Goal: Task Accomplishment & Management: Manage account settings

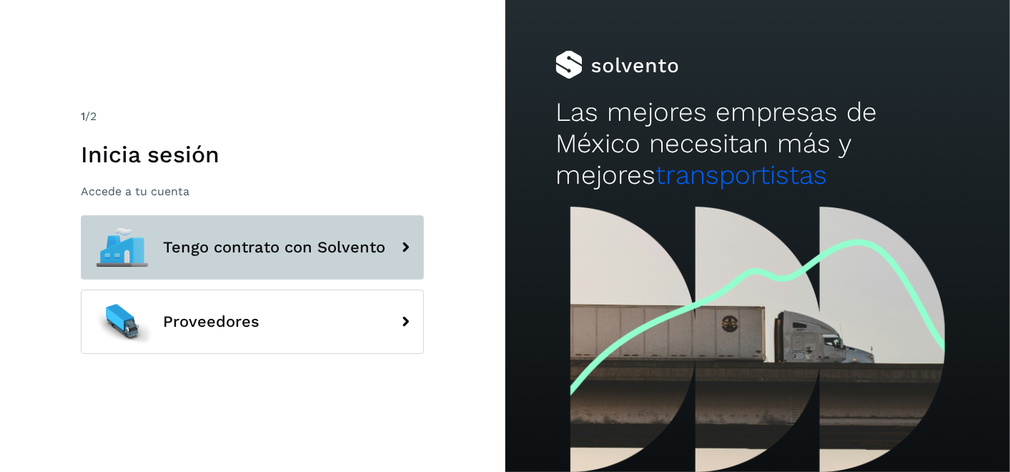
click at [412, 255] on icon at bounding box center [405, 247] width 29 height 29
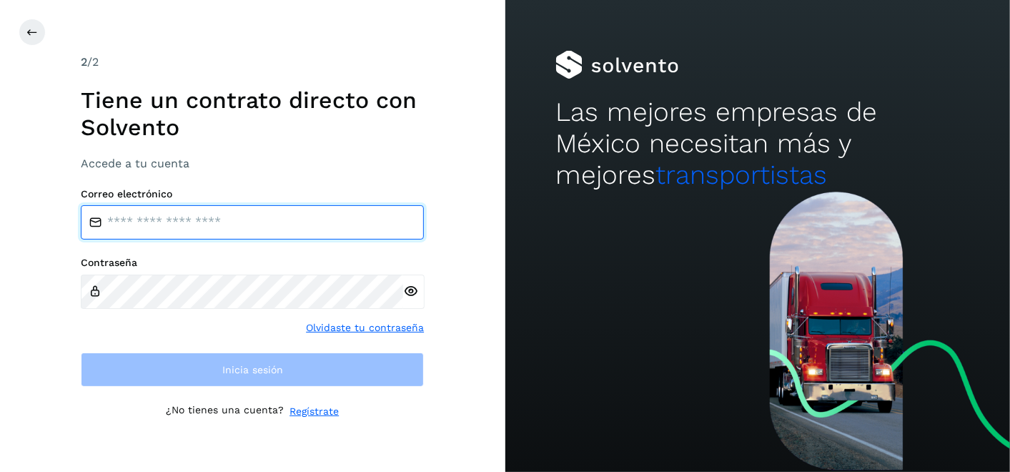
type input "**********"
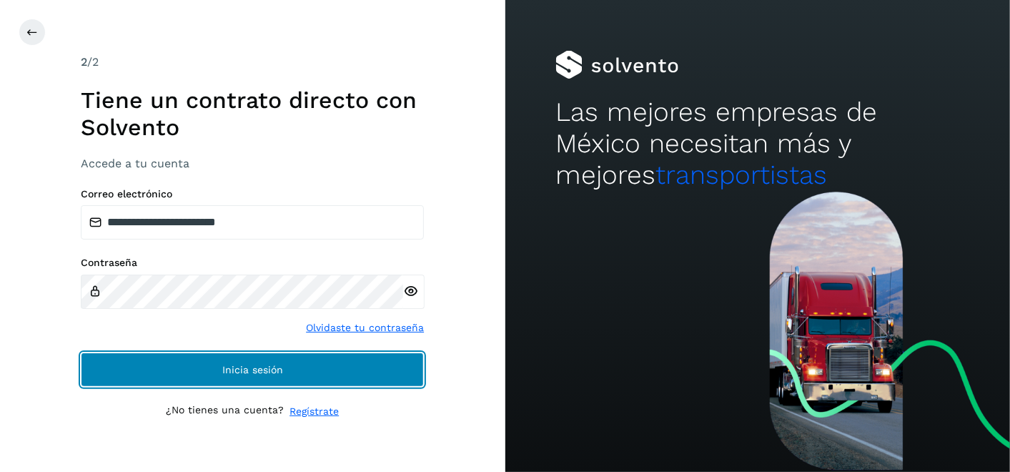
click at [255, 369] on span "Inicia sesión" at bounding box center [252, 370] width 61 height 10
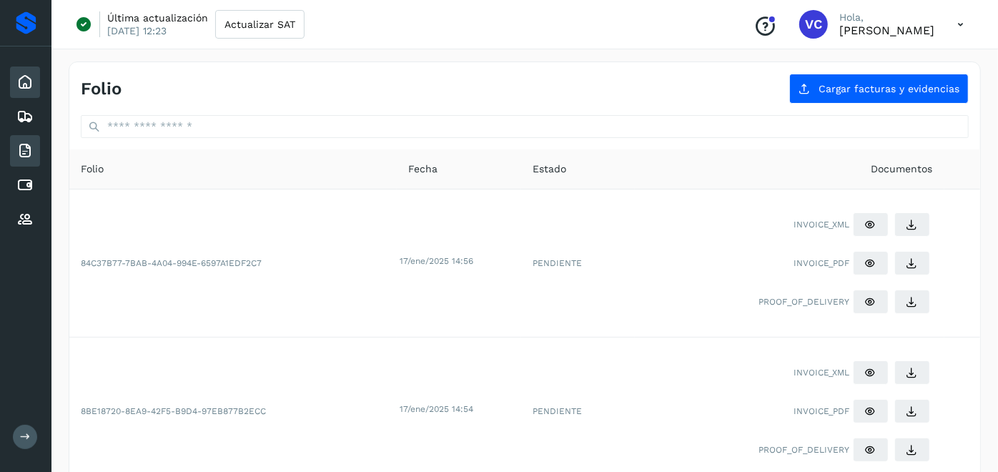
click at [20, 80] on icon at bounding box center [24, 82] width 17 height 17
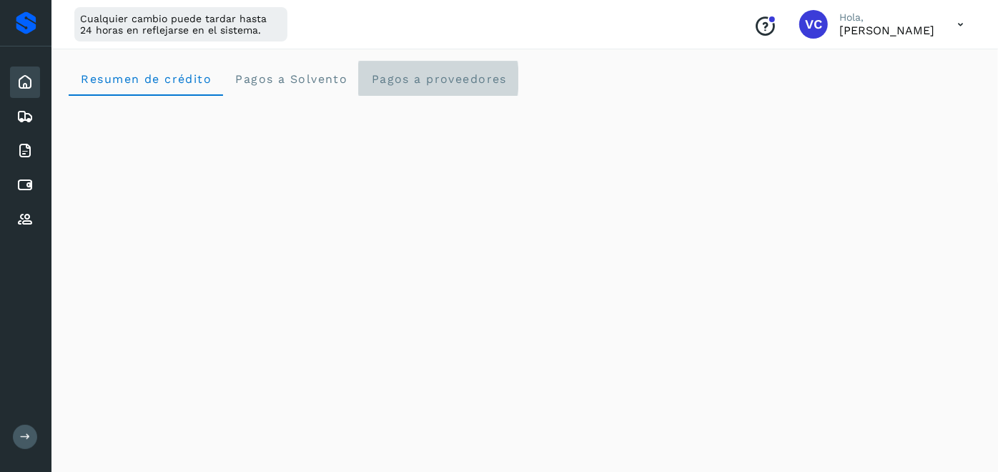
click at [394, 72] on span "Pagos a proveedores" at bounding box center [438, 79] width 137 height 14
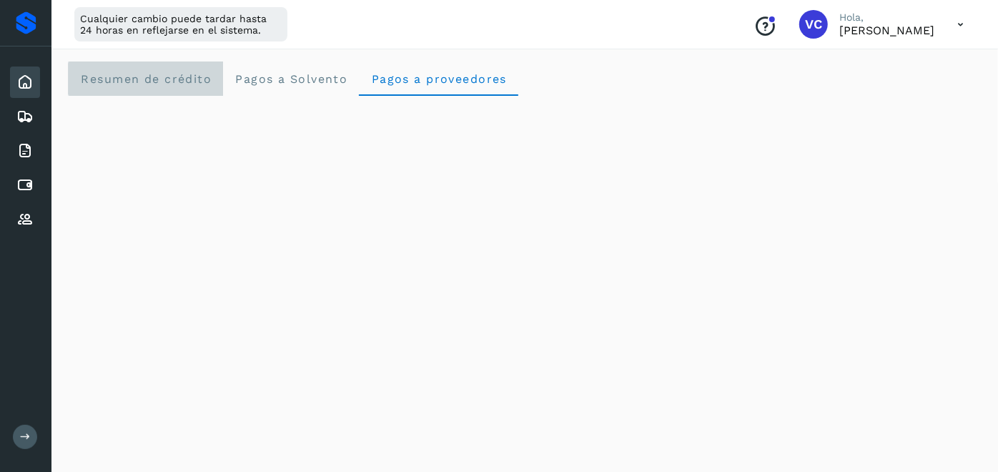
click at [109, 75] on span "Resumen de crédito" at bounding box center [146, 79] width 132 height 14
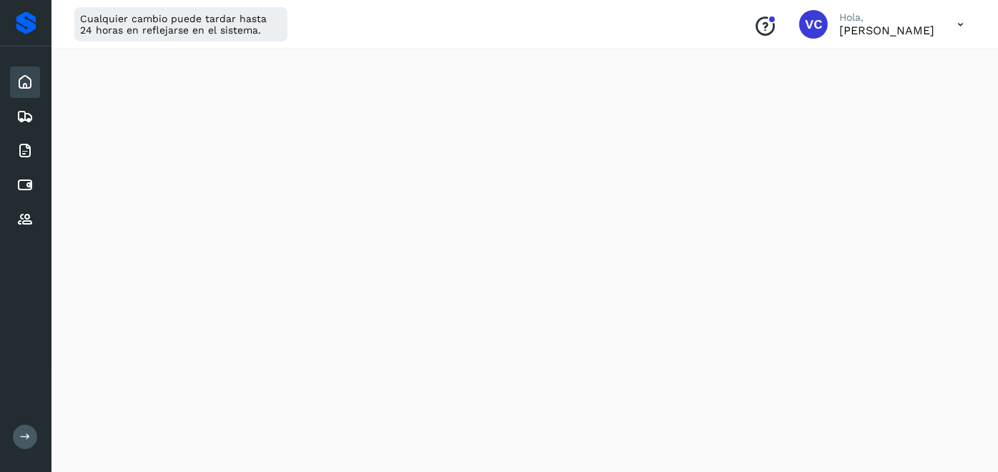
scroll to position [428, 0]
